Goal: Obtain resource: Obtain resource

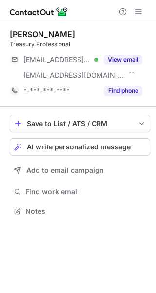
scroll to position [204, 156]
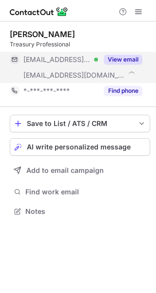
click at [116, 59] on button "View email" at bounding box center [123, 60] width 39 height 10
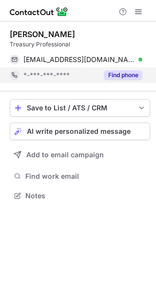
scroll to position [189, 156]
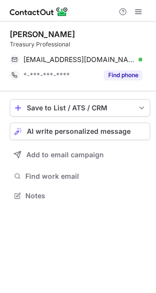
scroll to position [189, 156]
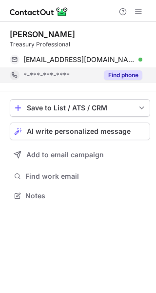
click at [114, 74] on button "Find phone" at bounding box center [123, 75] width 39 height 10
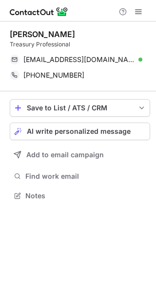
scroll to position [189, 156]
